Goal: Task Accomplishment & Management: Complete application form

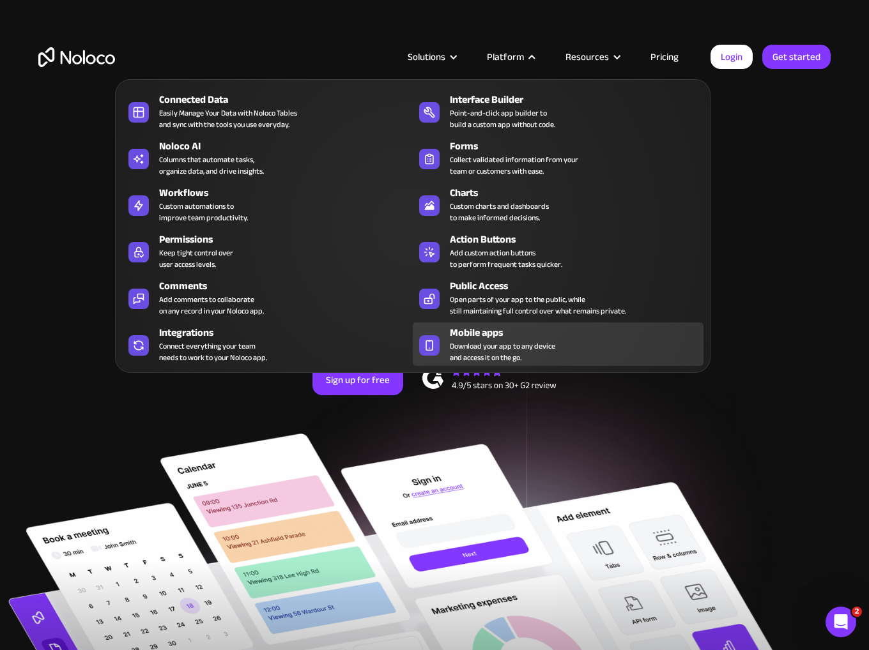
click at [537, 353] on span "Download your app to any device and access it on the go." at bounding box center [502, 352] width 105 height 23
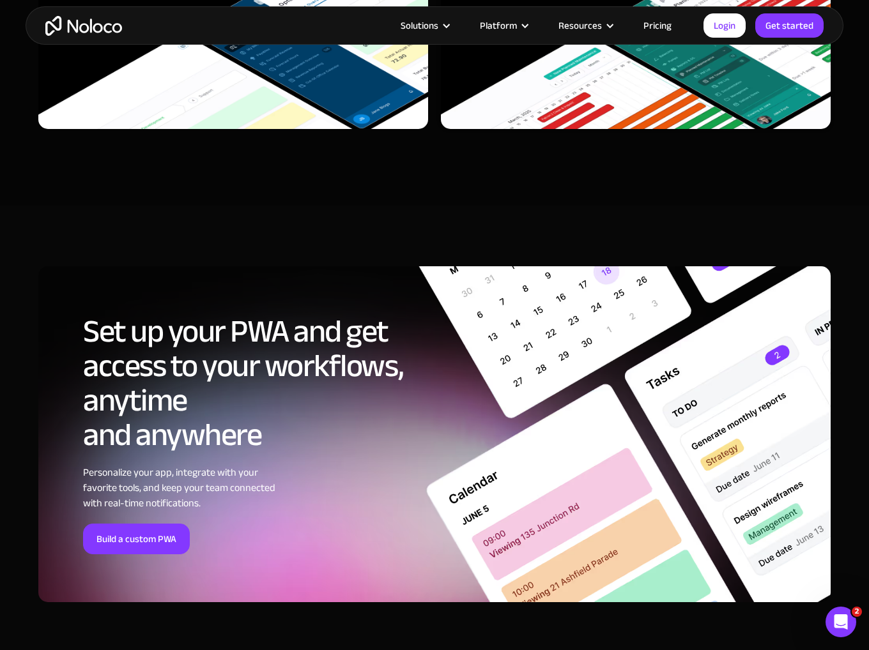
scroll to position [3948, 0]
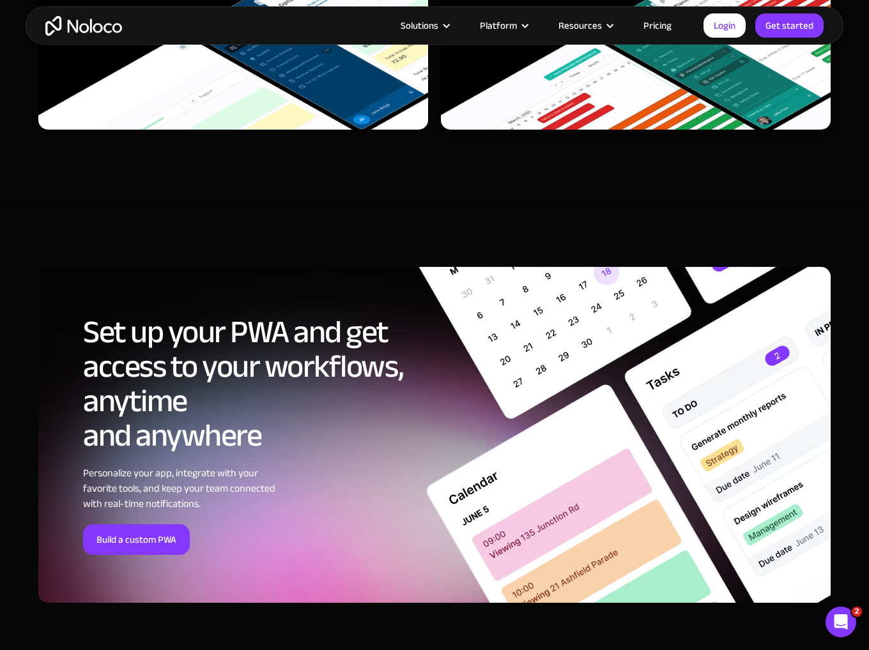
click at [296, 468] on div "Personalize your app, integrate with your favorite tools, and keep your team co…" at bounding box center [244, 489] width 323 height 46
click at [151, 541] on link "Build a custom PWA" at bounding box center [136, 540] width 107 height 31
click at [738, 31] on link "Login" at bounding box center [724, 25] width 42 height 24
